Goal: Find specific page/section: Find specific page/section

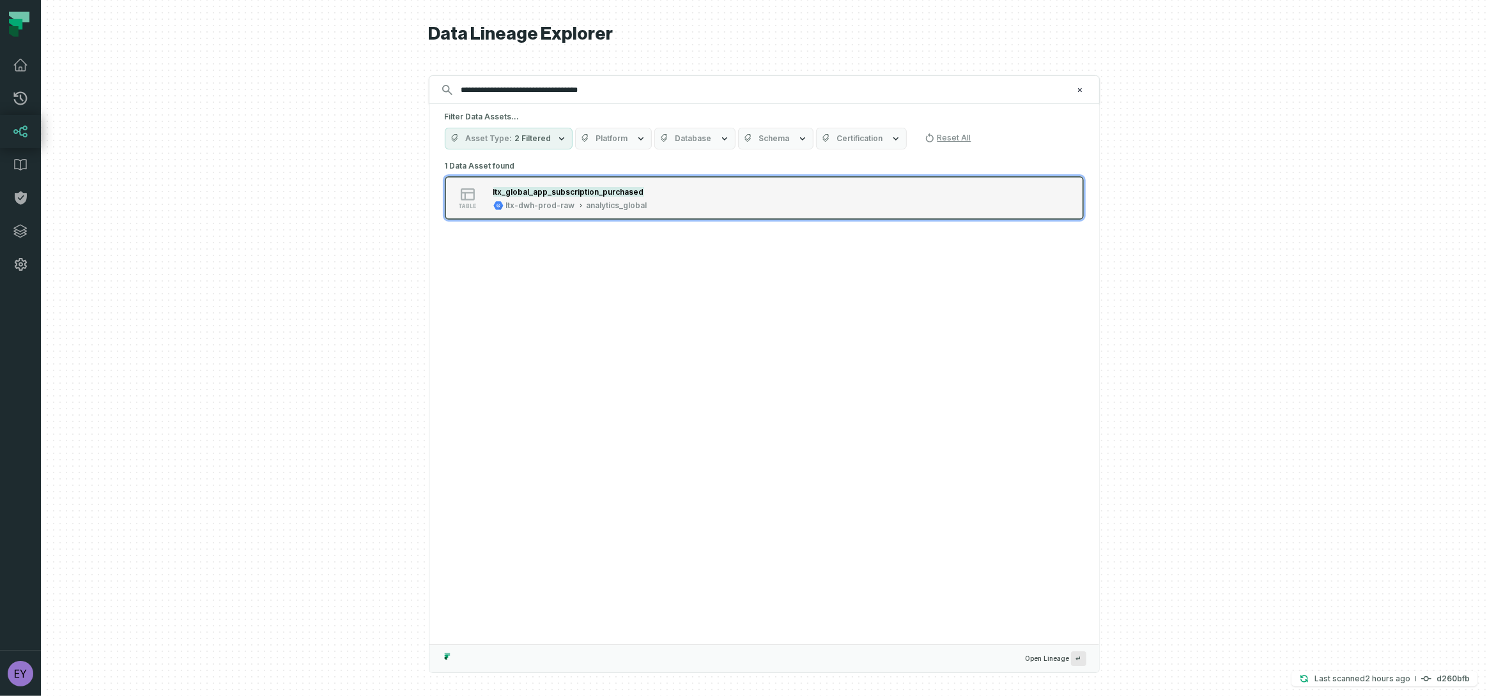
type input "**********"
click at [532, 203] on div "ltx-dwh-prod-raw" at bounding box center [540, 206] width 69 height 10
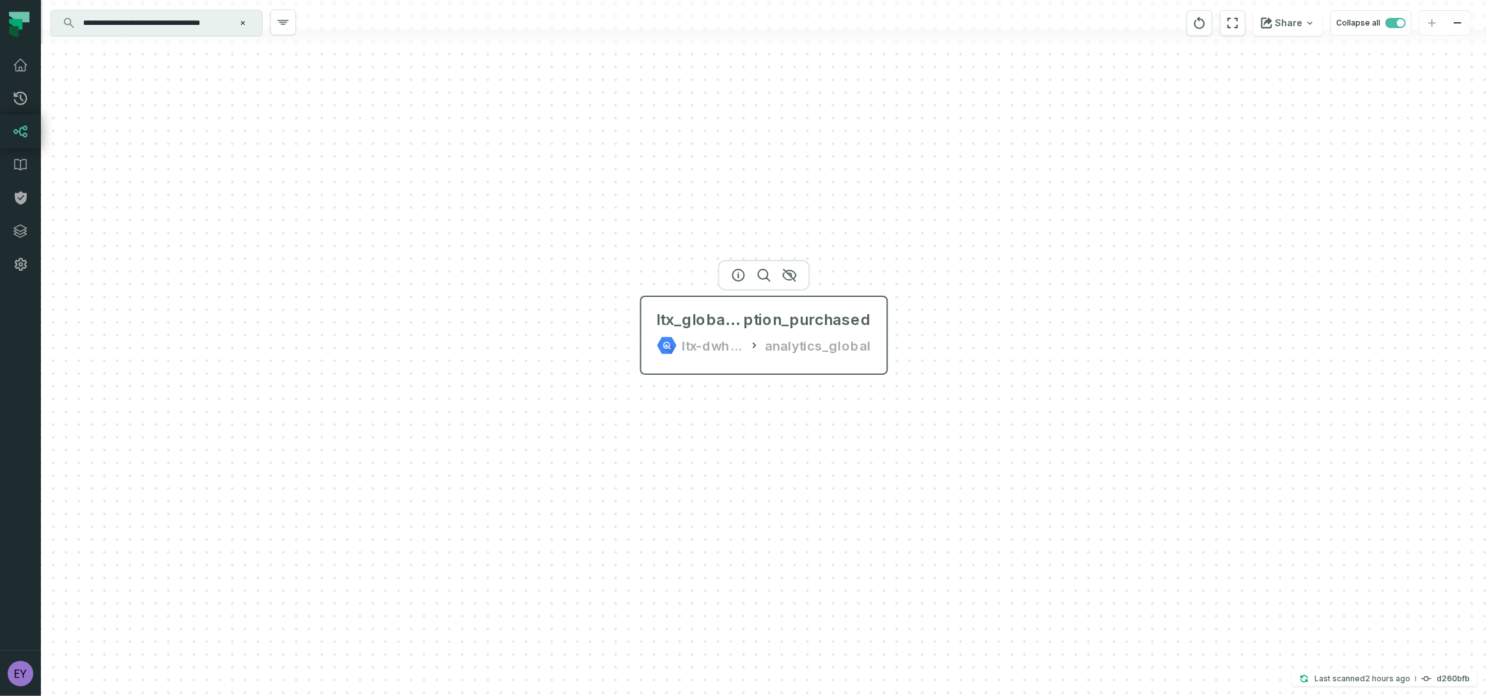
click at [873, 346] on div "ltx_global_app_subscri ption_purchased ltx-dwh-prod-raw analytics_global" at bounding box center [764, 332] width 235 height 61
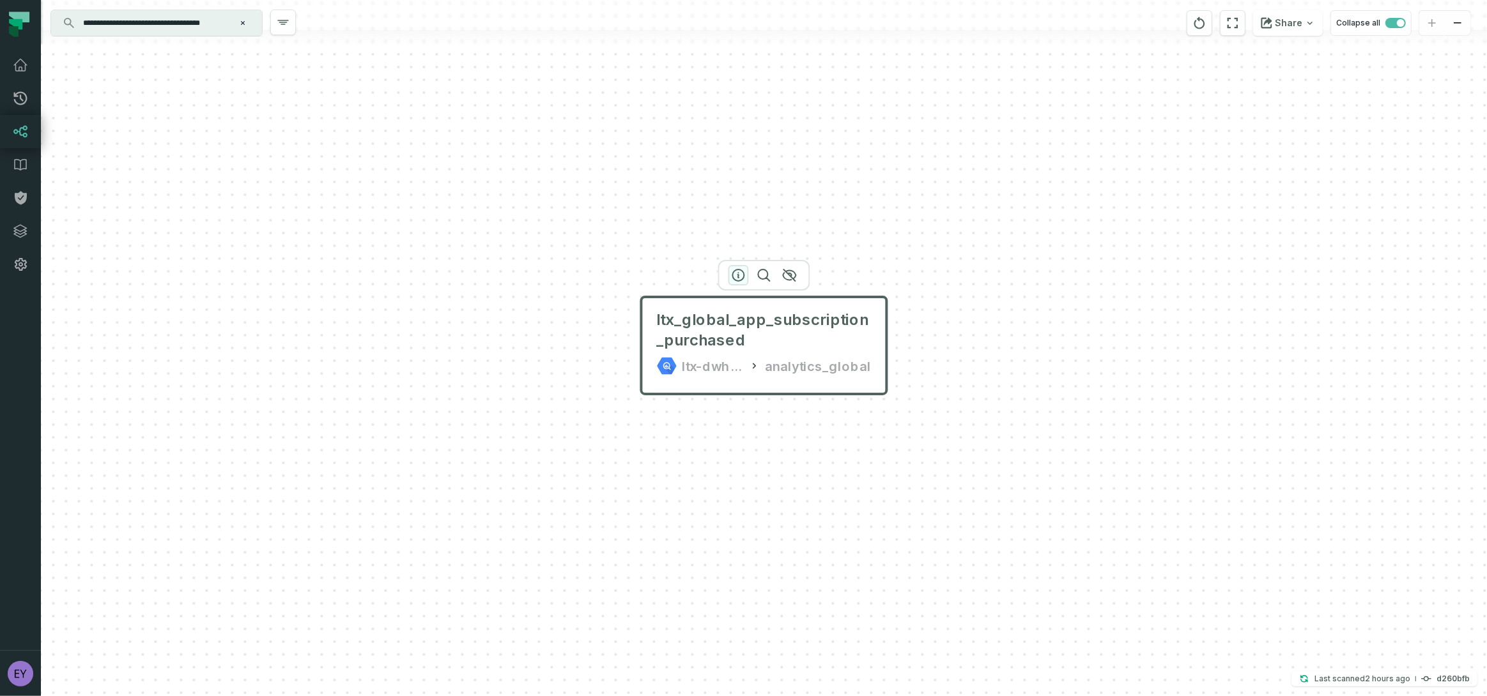
click at [743, 276] on icon "button" at bounding box center [739, 276] width 12 height 12
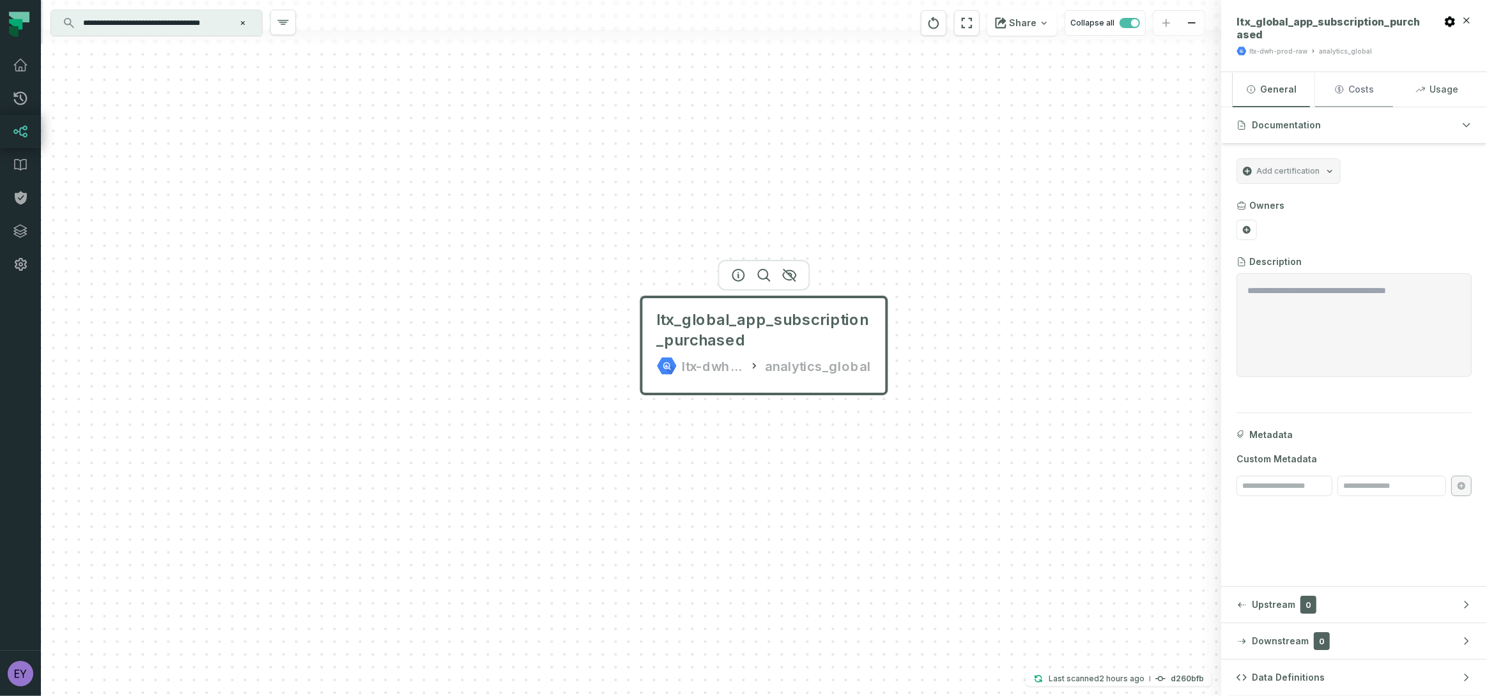
click at [1357, 93] on button "Costs" at bounding box center [1353, 89] width 77 height 35
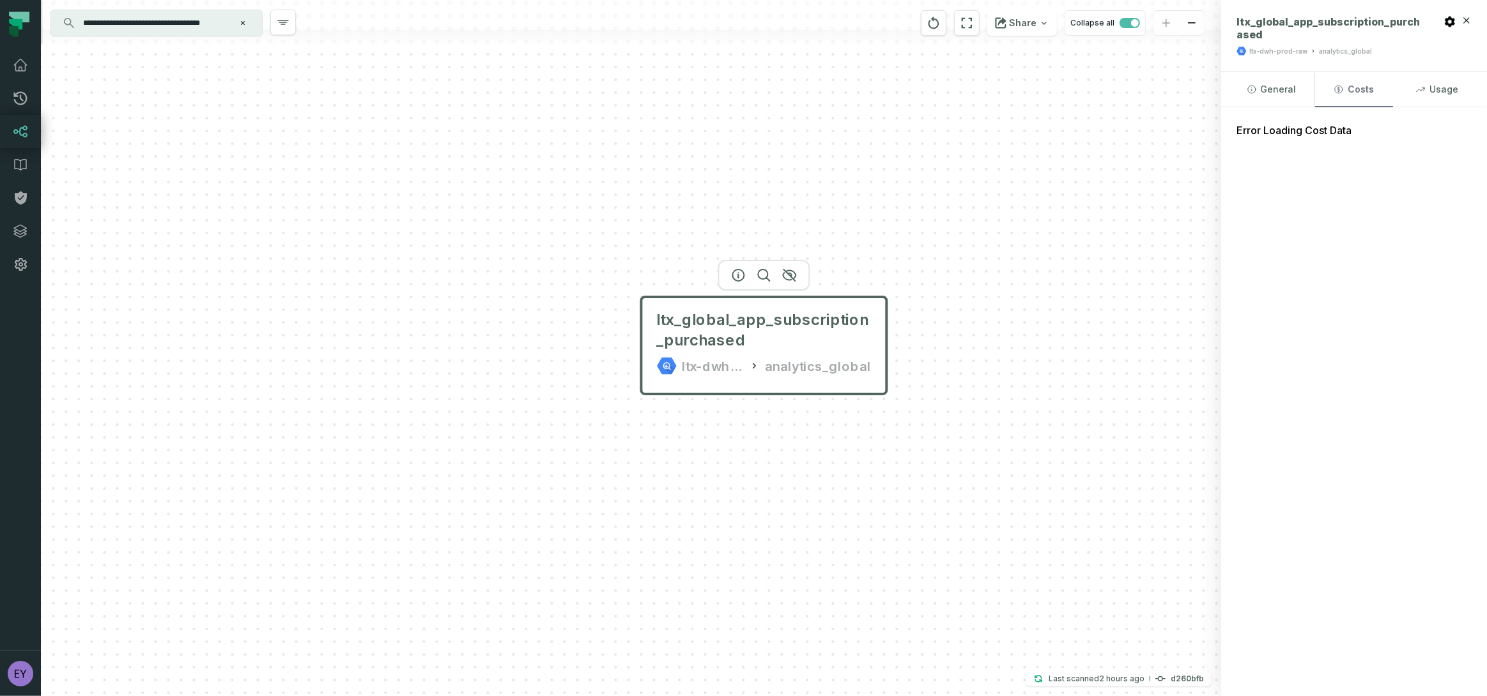
click at [1357, 93] on button "Costs" at bounding box center [1353, 89] width 77 height 35
click at [1438, 93] on button "Usage" at bounding box center [1436, 89] width 77 height 35
click at [1361, 92] on button "Costs" at bounding box center [1353, 89] width 77 height 35
click at [1438, 98] on button "Usage" at bounding box center [1436, 89] width 77 height 35
click at [1369, 89] on button "Costs" at bounding box center [1353, 89] width 77 height 35
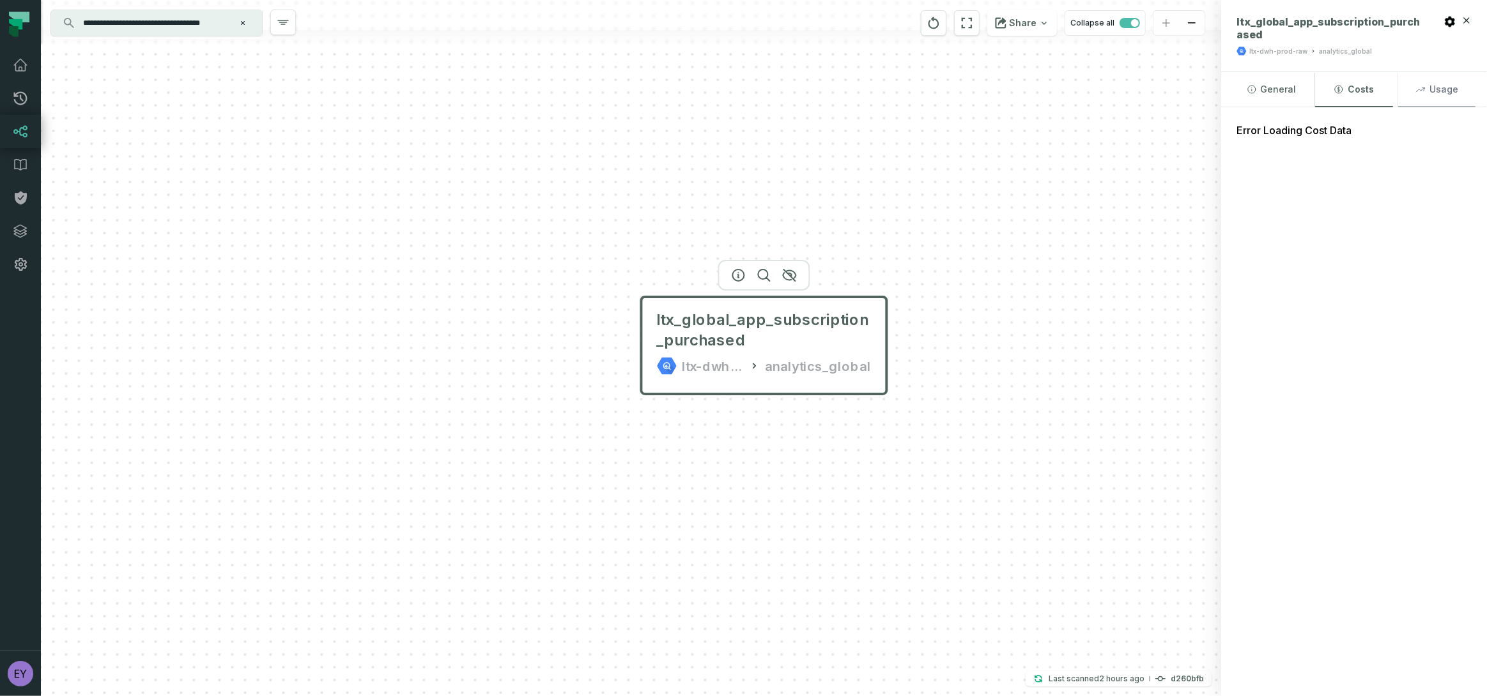
click at [1435, 88] on button "Usage" at bounding box center [1436, 89] width 77 height 35
drag, startPoint x: 1359, startPoint y: 88, endPoint x: 1349, endPoint y: 89, distance: 9.7
click at [1358, 89] on button "Costs" at bounding box center [1353, 89] width 77 height 35
click at [1273, 90] on button "General" at bounding box center [1271, 89] width 77 height 35
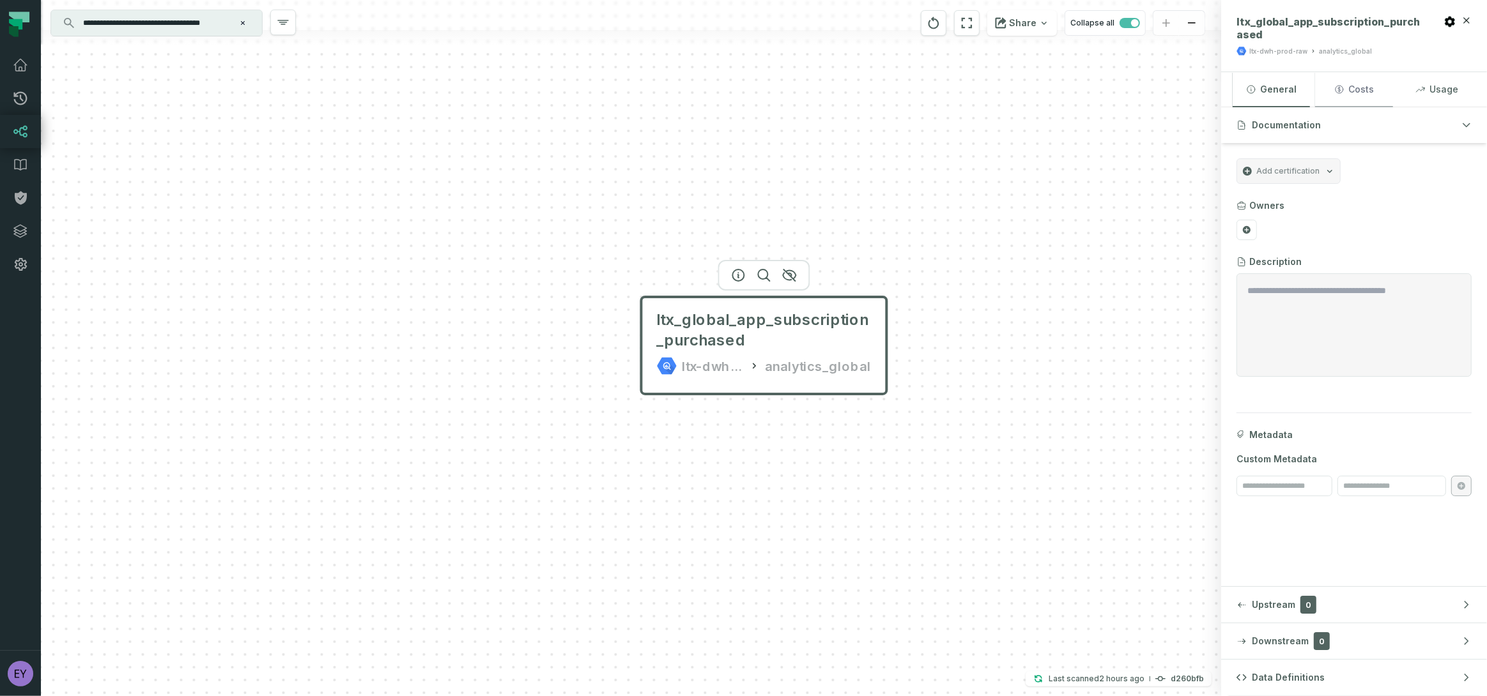
click at [1382, 88] on button "Costs" at bounding box center [1353, 89] width 77 height 35
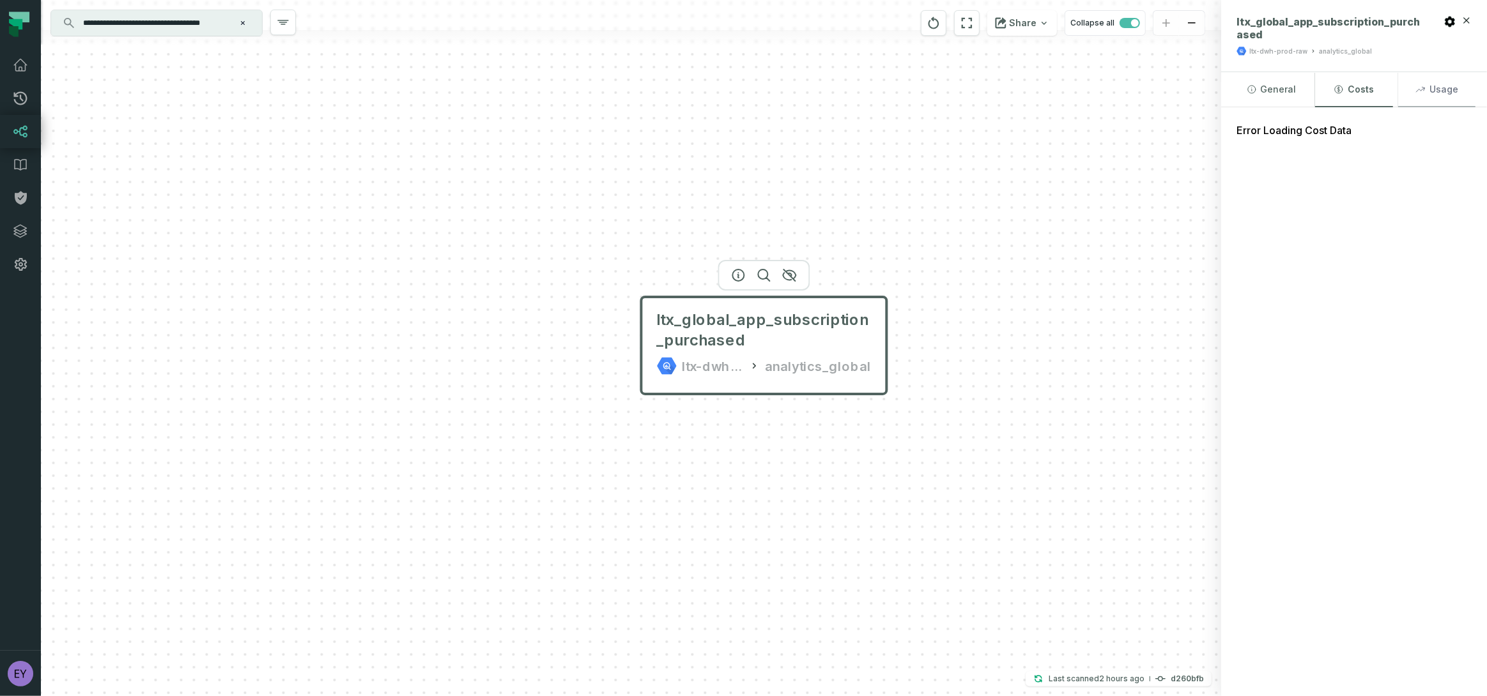
click at [1424, 87] on icon "button" at bounding box center [1420, 89] width 8 height 5
click at [1362, 90] on button "Costs" at bounding box center [1353, 89] width 77 height 35
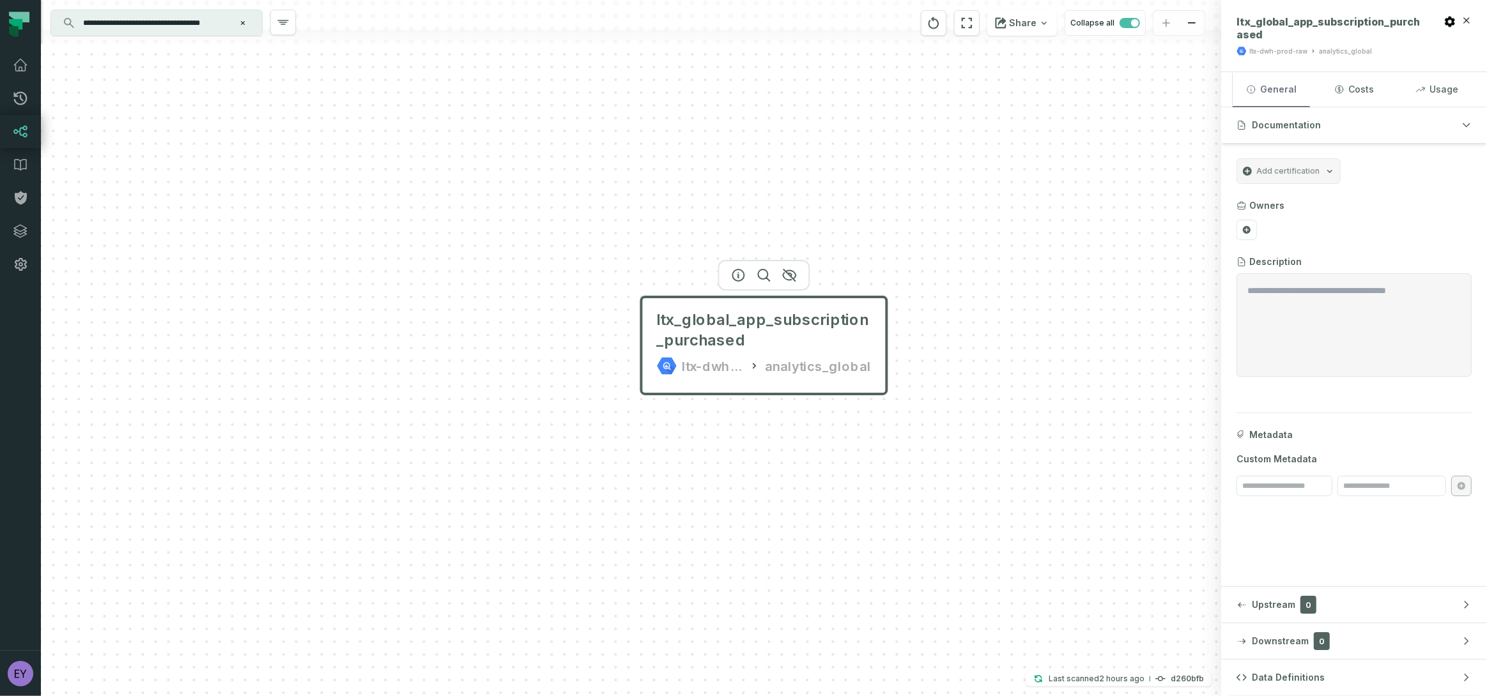
click at [1277, 90] on button "General" at bounding box center [1271, 89] width 77 height 35
